Goal: Task Accomplishment & Management: Manage account settings

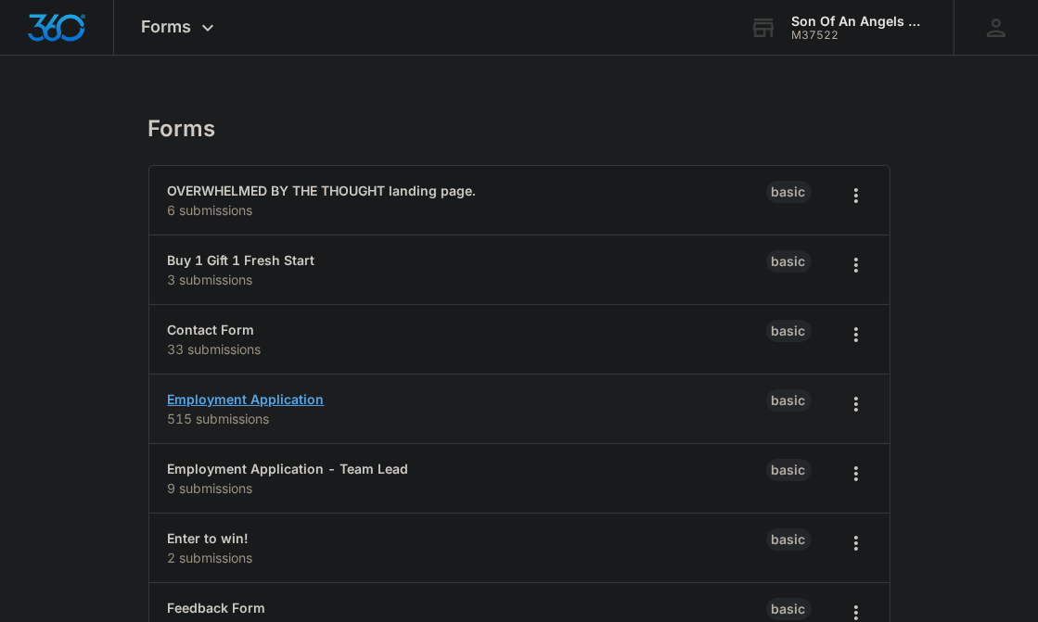
click at [204, 404] on link "Employment Application" at bounding box center [246, 399] width 157 height 16
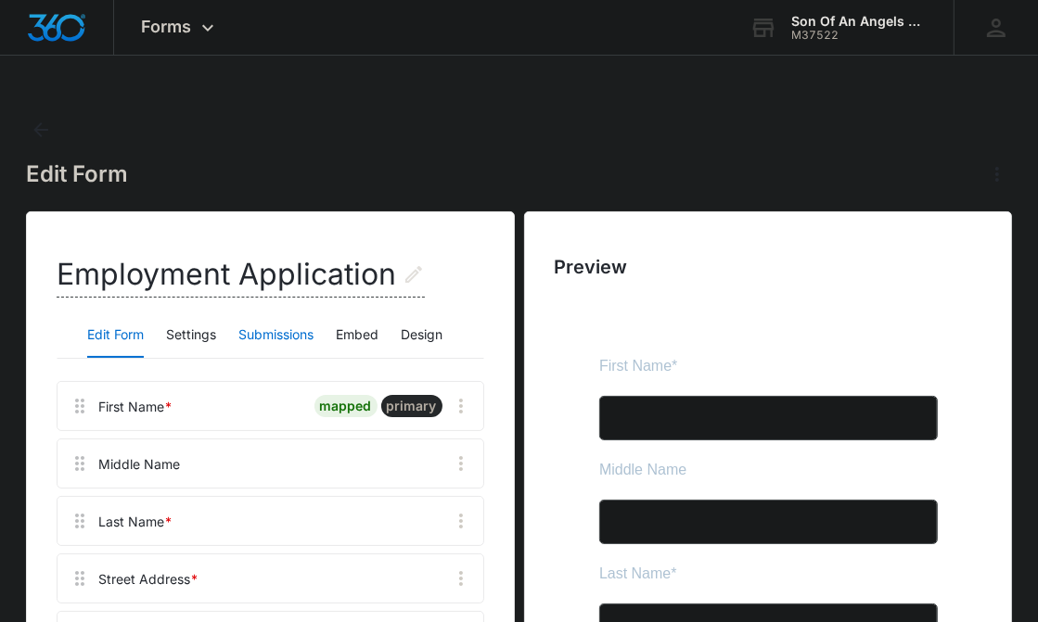
click at [265, 329] on button "Submissions" at bounding box center [275, 336] width 75 height 45
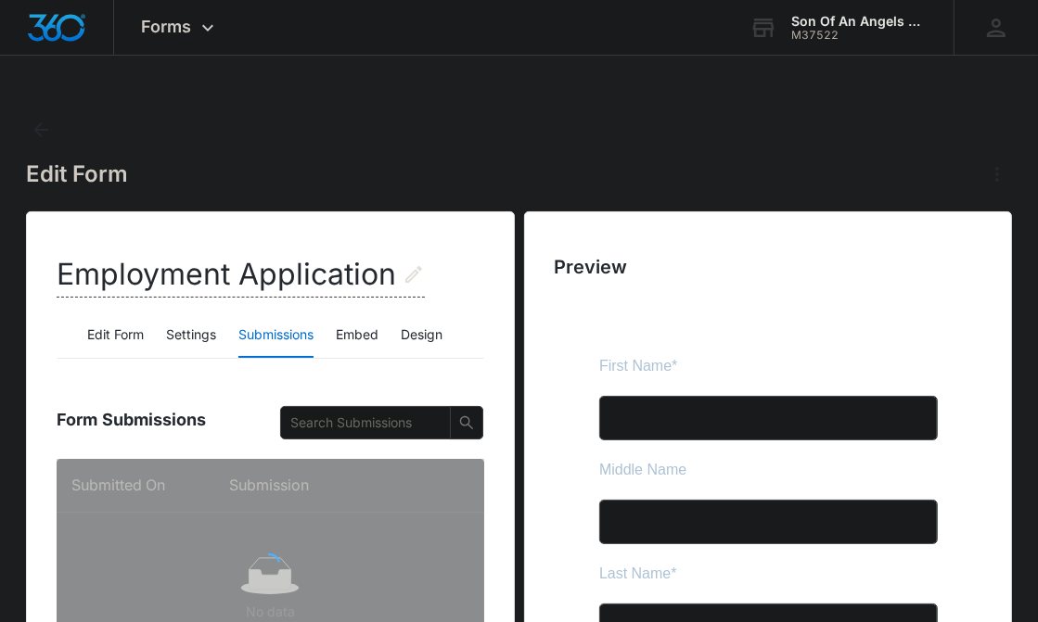
scroll to position [240, 0]
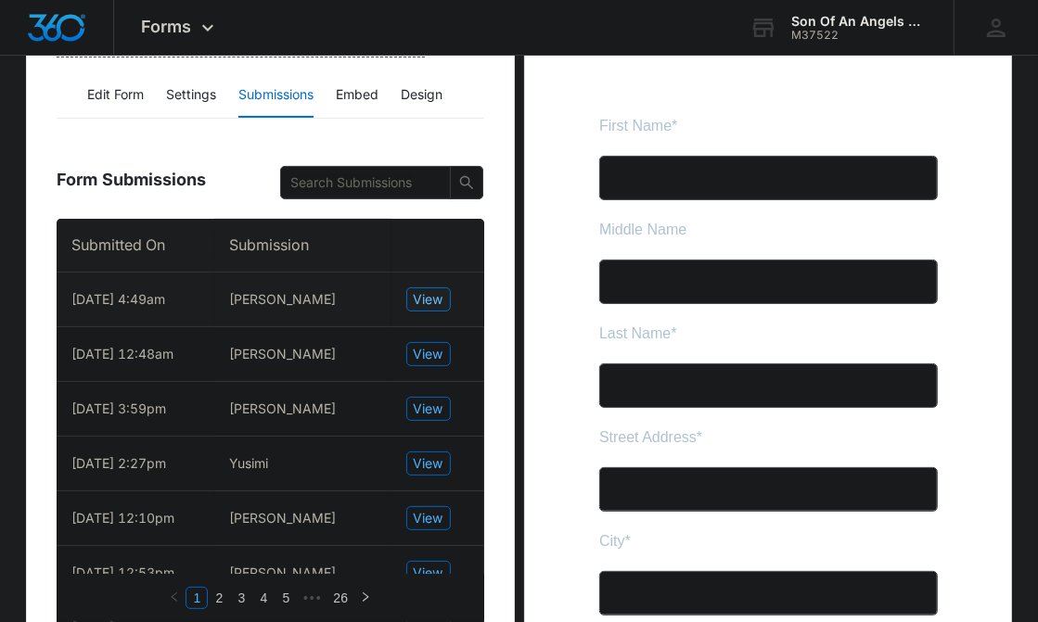
click at [429, 293] on span "View" at bounding box center [429, 299] width 30 height 20
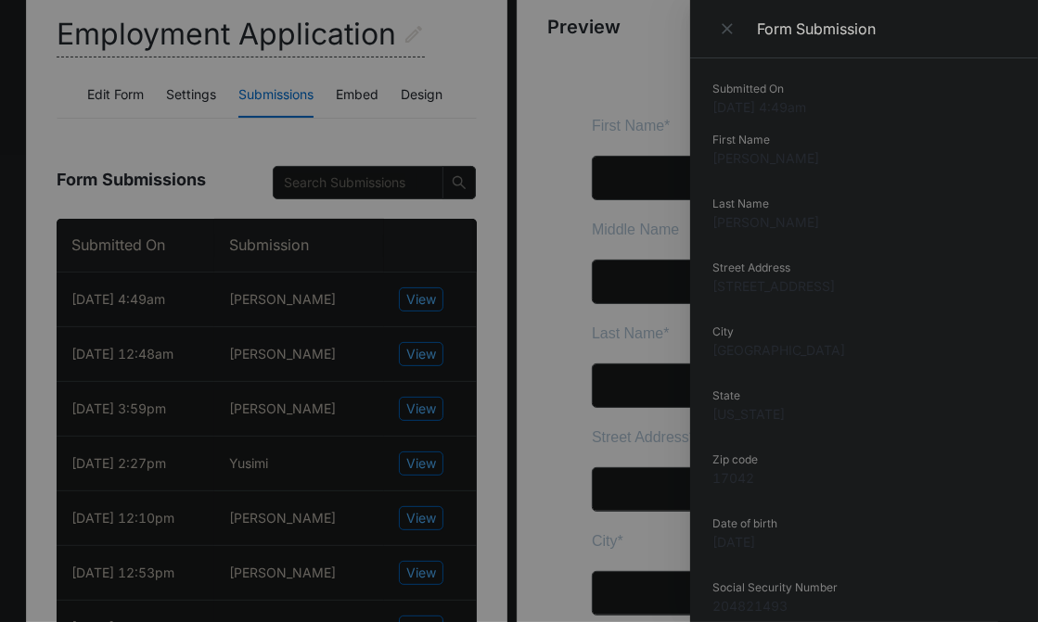
scroll to position [59, 0]
click at [759, 231] on dd "[STREET_ADDRESS]" at bounding box center [863, 226] width 303 height 19
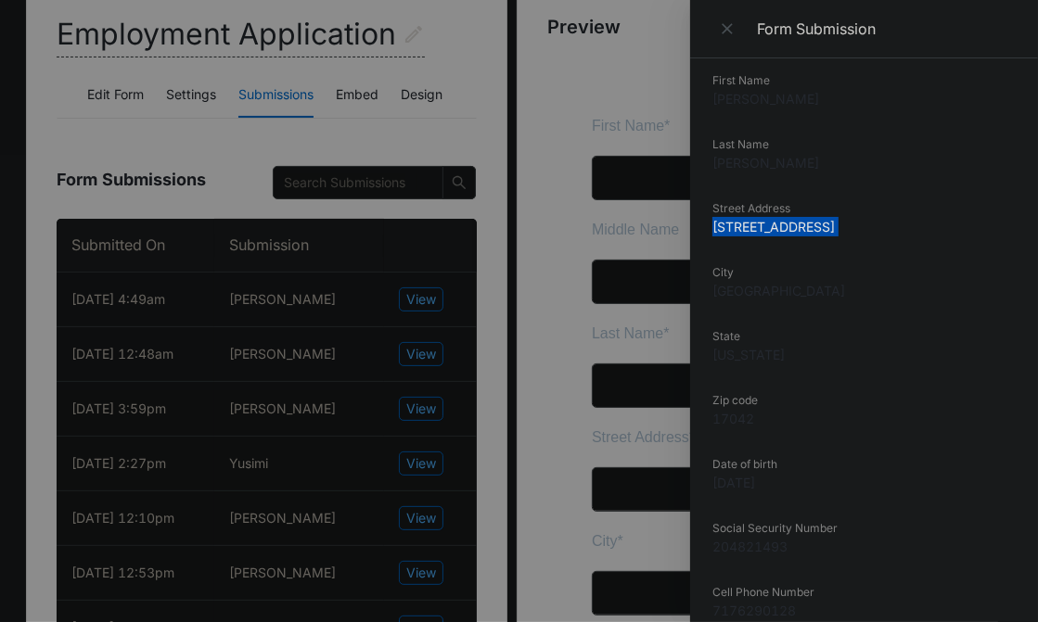
click at [759, 231] on dd "[STREET_ADDRESS]" at bounding box center [863, 226] width 303 height 19
copy dd "[STREET_ADDRESS]"
click at [759, 231] on dd "[STREET_ADDRESS]" at bounding box center [863, 226] width 303 height 19
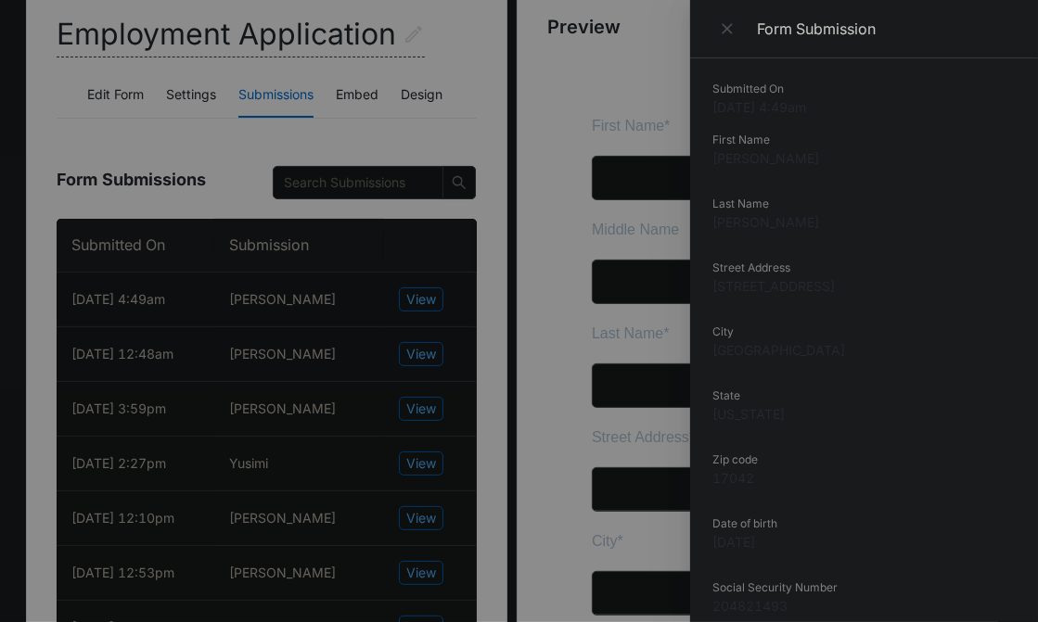
click at [735, 157] on dd "[PERSON_NAME]" at bounding box center [863, 157] width 303 height 19
copy dd "[PERSON_NAME]"
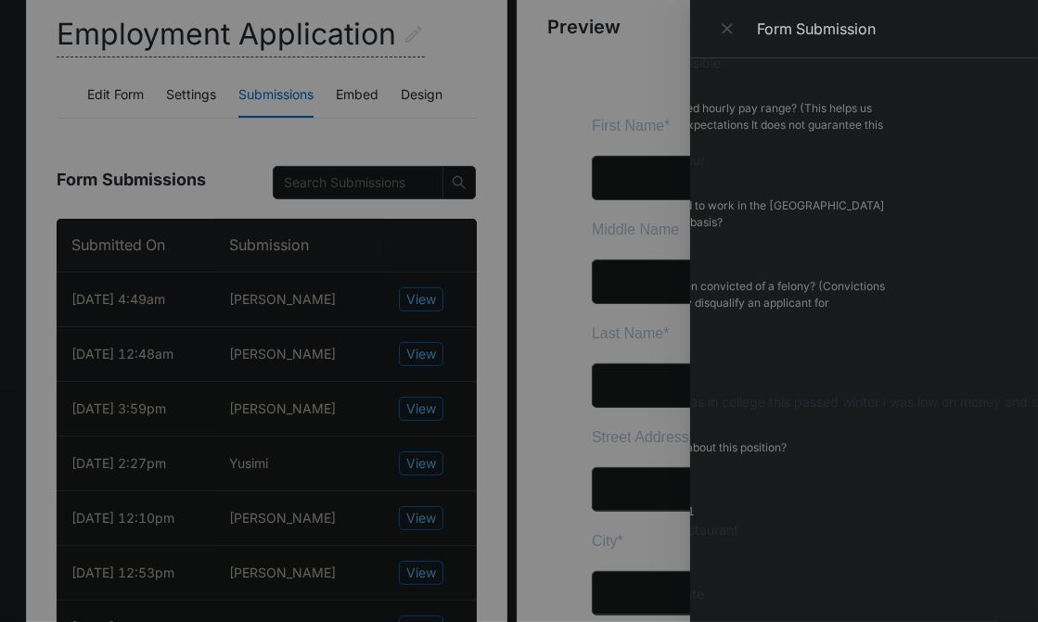
scroll to position [1287, 0]
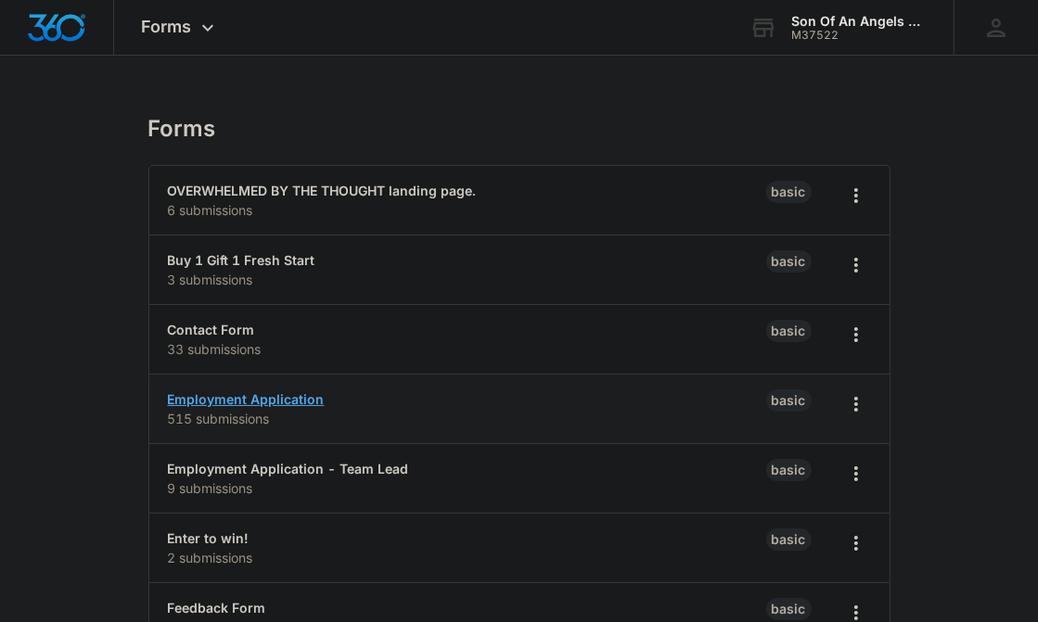
click at [216, 395] on link "Employment Application" at bounding box center [246, 399] width 157 height 16
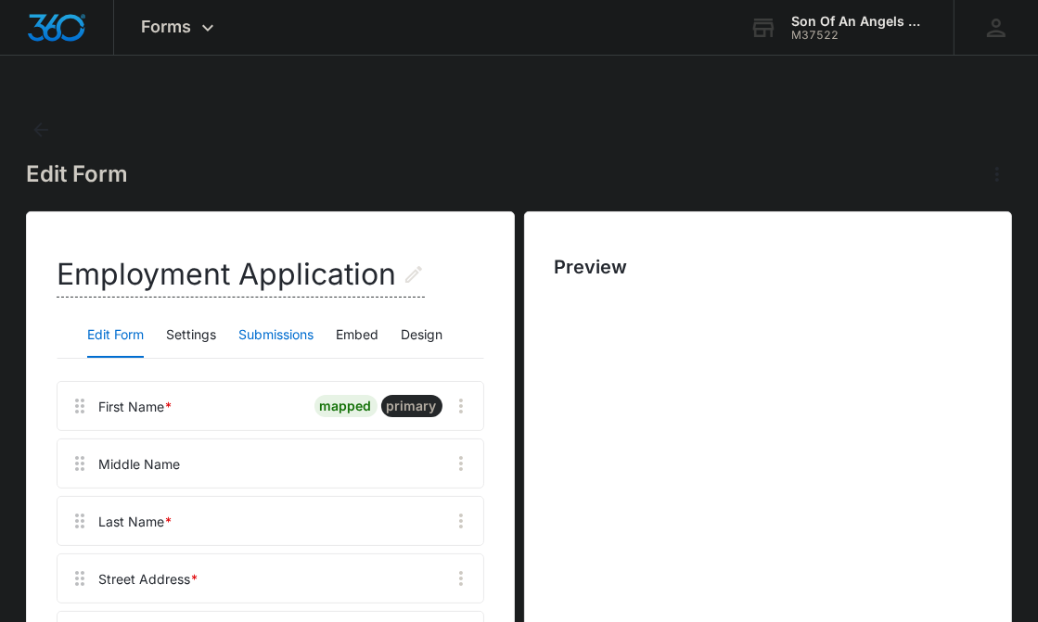
click at [250, 333] on button "Submissions" at bounding box center [275, 336] width 75 height 45
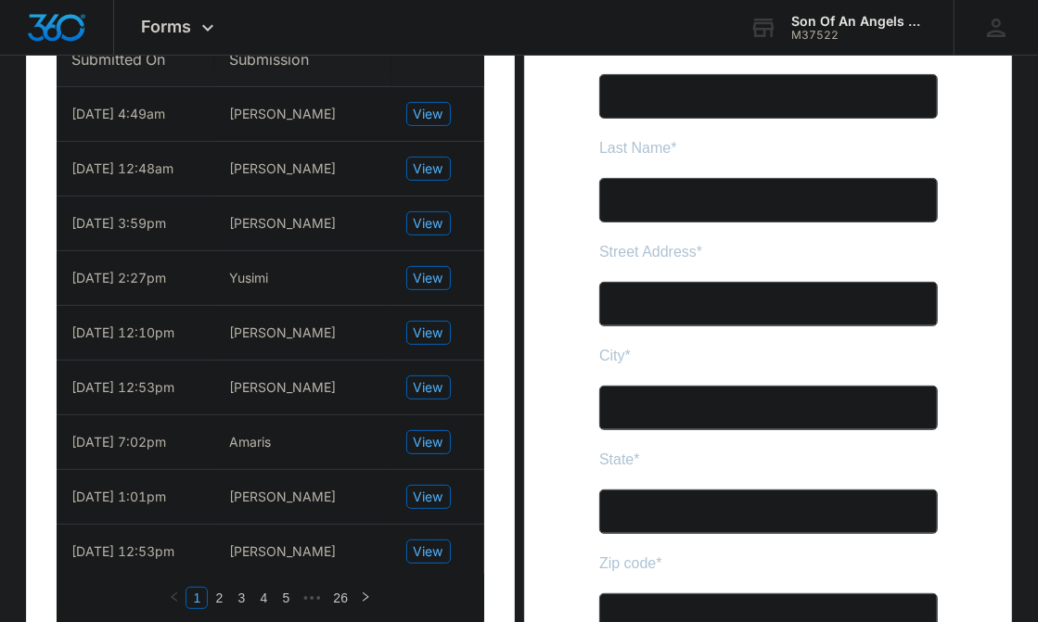
scroll to position [367, 0]
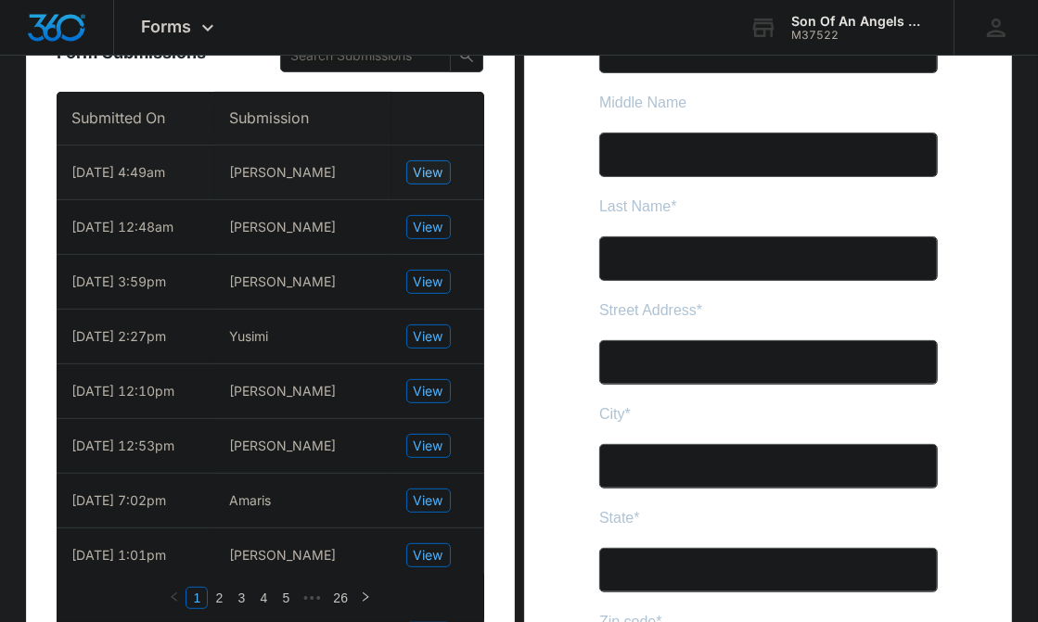
click at [424, 172] on span "View" at bounding box center [429, 172] width 30 height 20
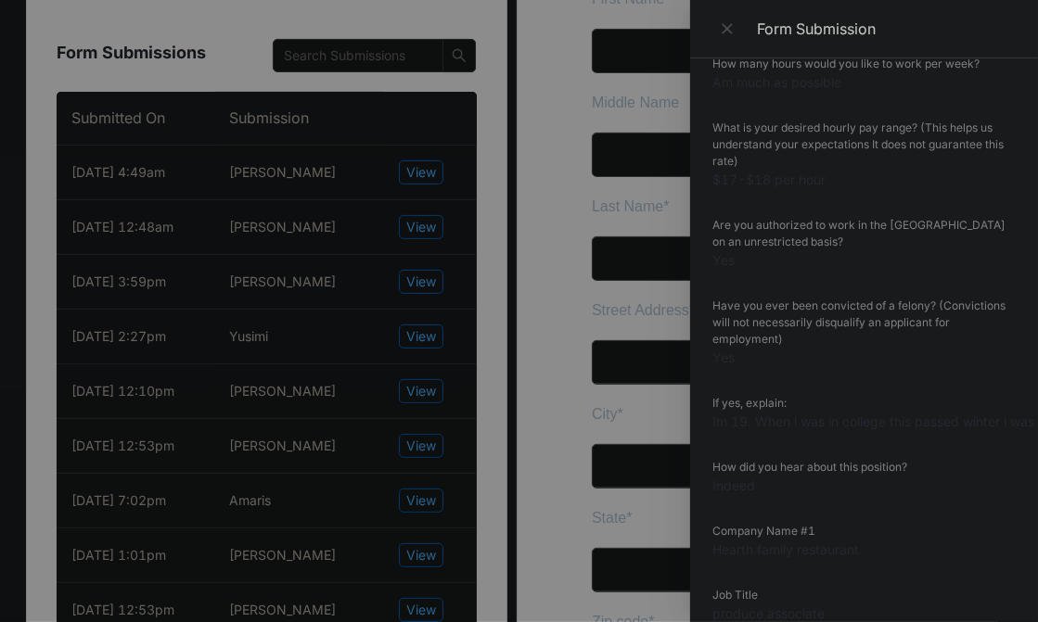
scroll to position [1272, 0]
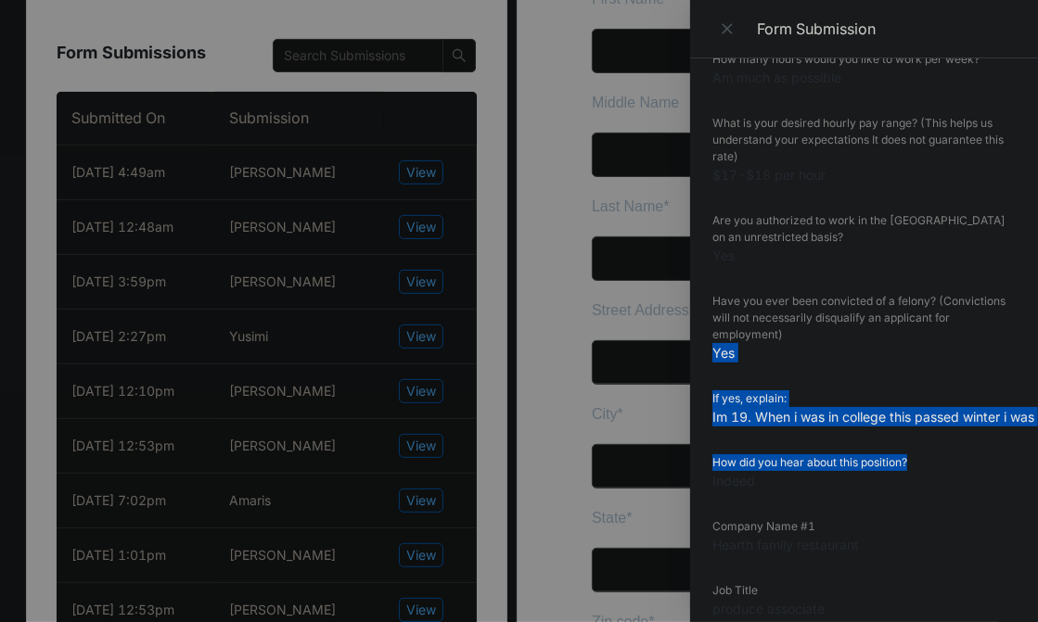
drag, startPoint x: 894, startPoint y: 324, endPoint x: 916, endPoint y: 455, distance: 133.6
click at [916, 455] on dl "Submitted On [DATE] 4:49am First Name [PERSON_NAME] Last Name [PERSON_NAME][GEO…" at bounding box center [863, 10] width 303 height 2403
click at [981, 471] on dd "Indeed" at bounding box center [863, 480] width 303 height 19
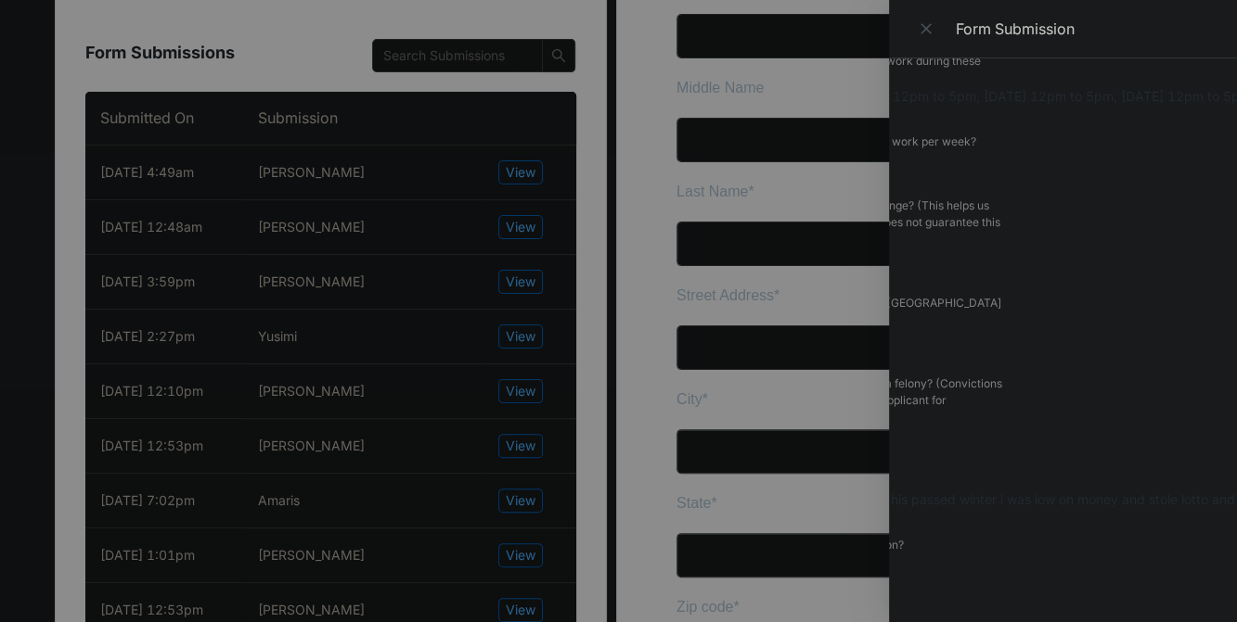
scroll to position [1189, 204]
